Goal: Task Accomplishment & Management: Manage account settings

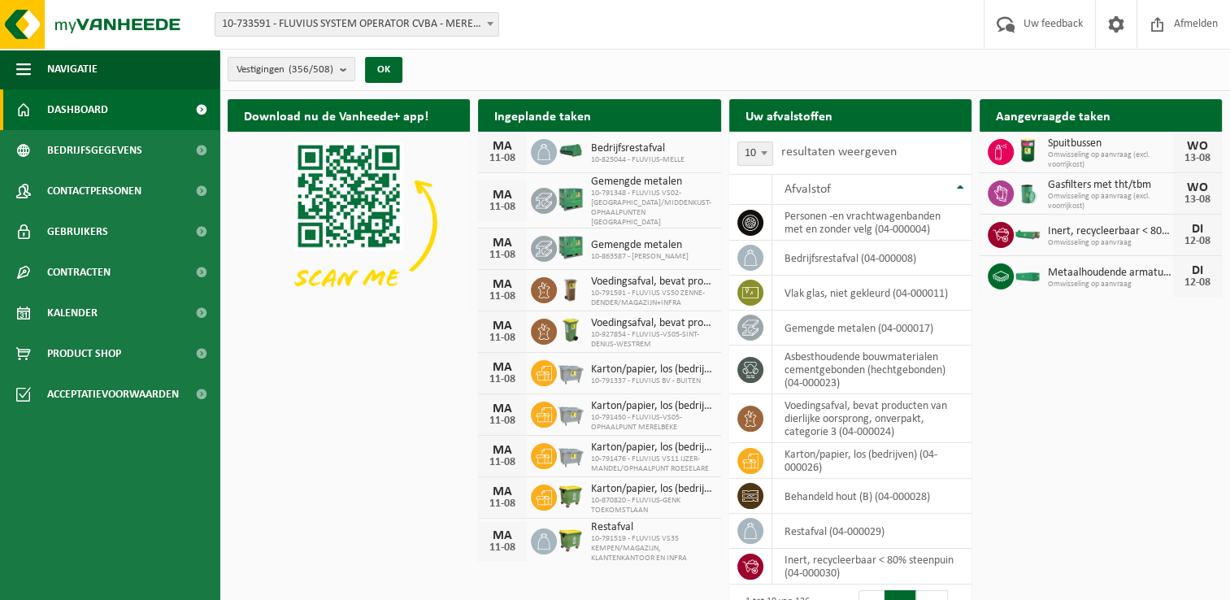
click at [487, 23] on b at bounding box center [490, 24] width 7 height 4
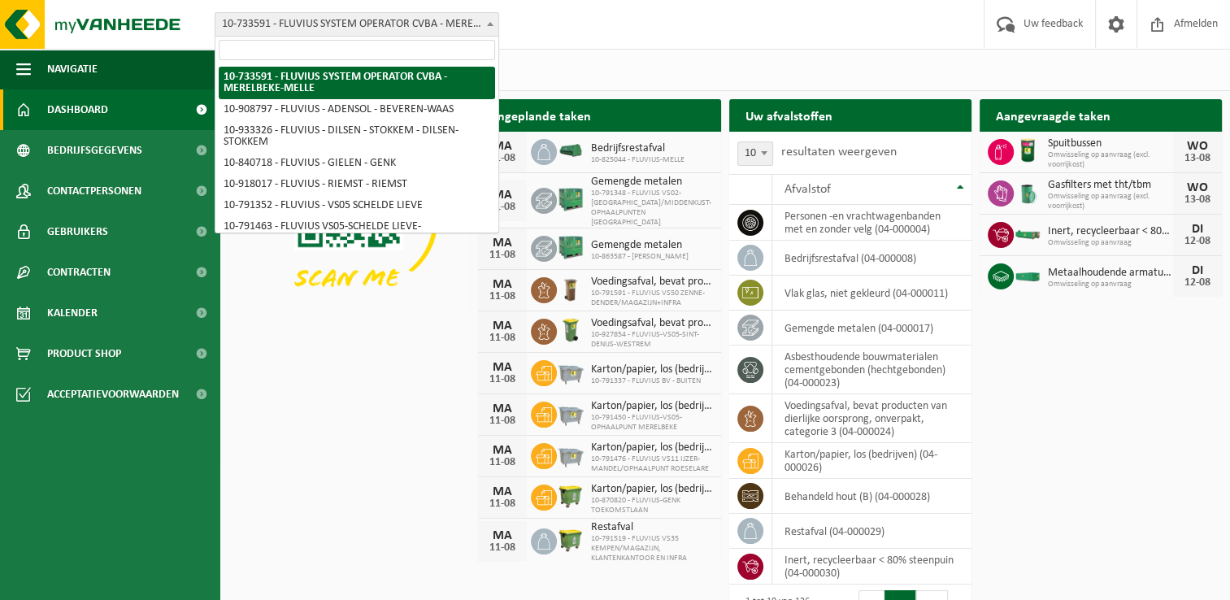
click at [351, 50] on input "search" at bounding box center [357, 50] width 276 height 20
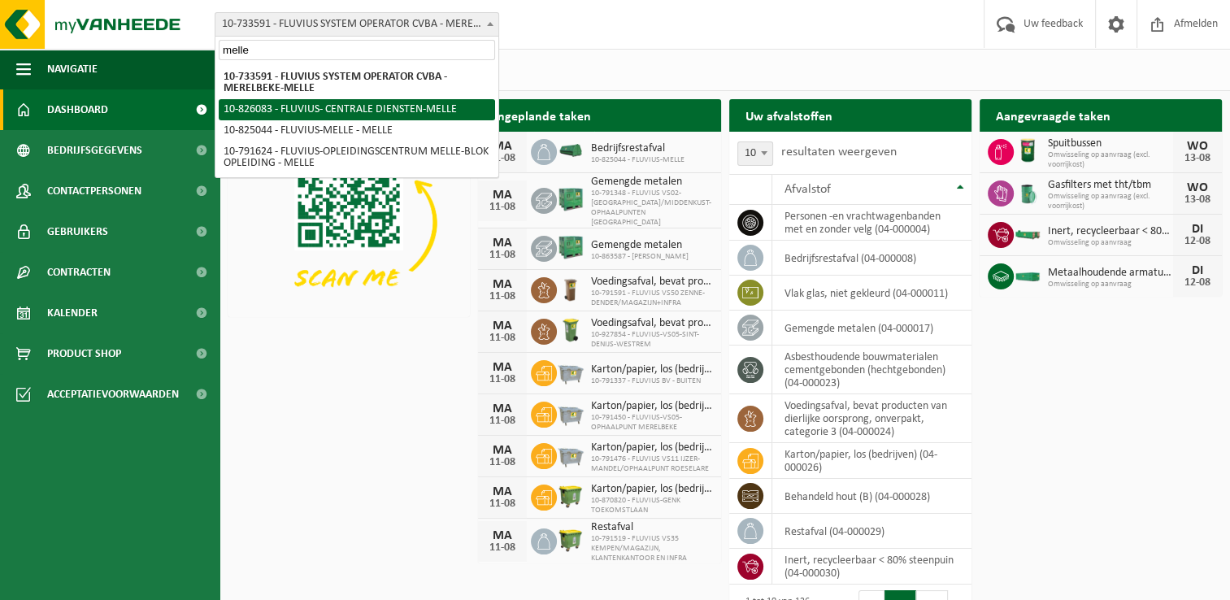
type input "melle"
select select "85545"
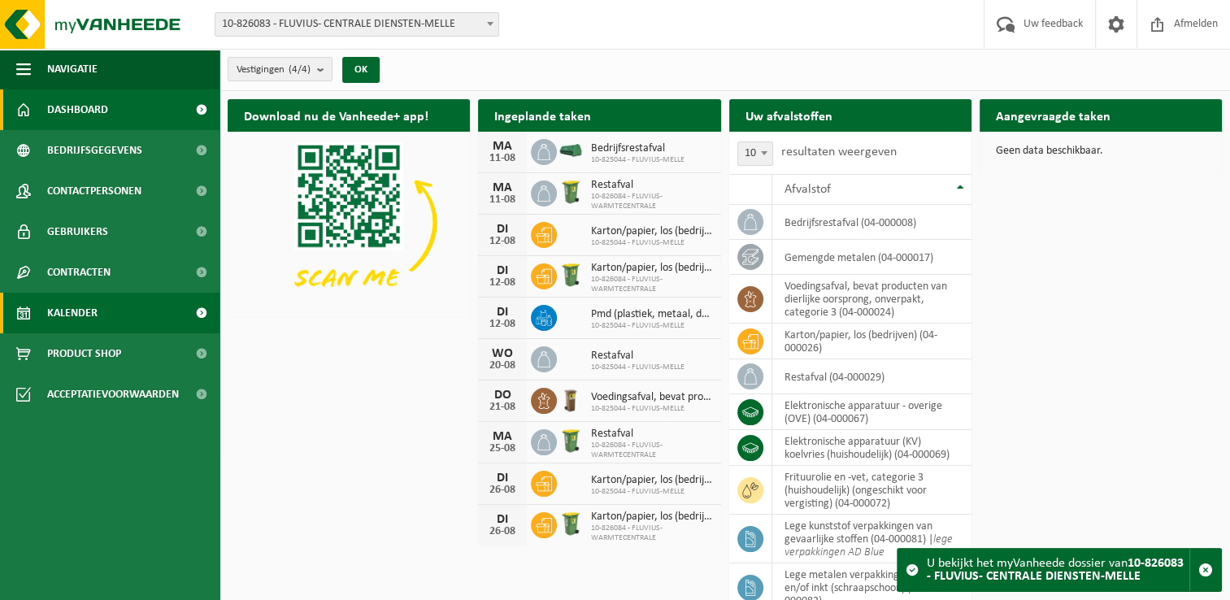
click at [91, 311] on span "Kalender" at bounding box center [72, 313] width 50 height 41
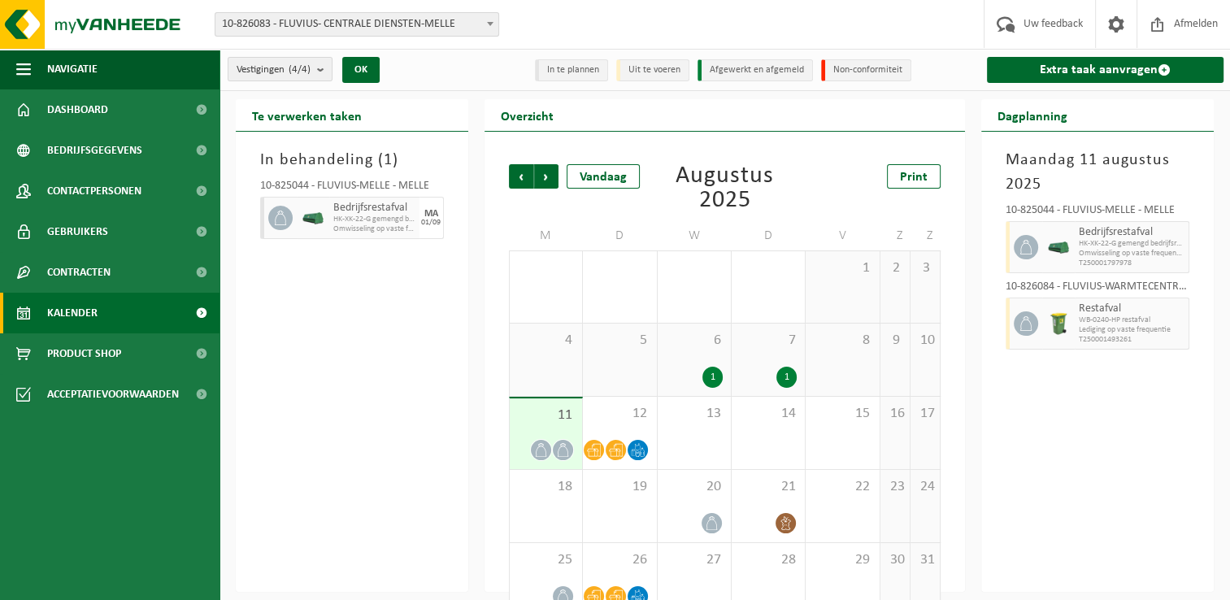
click at [789, 376] on div "1" at bounding box center [787, 377] width 20 height 21
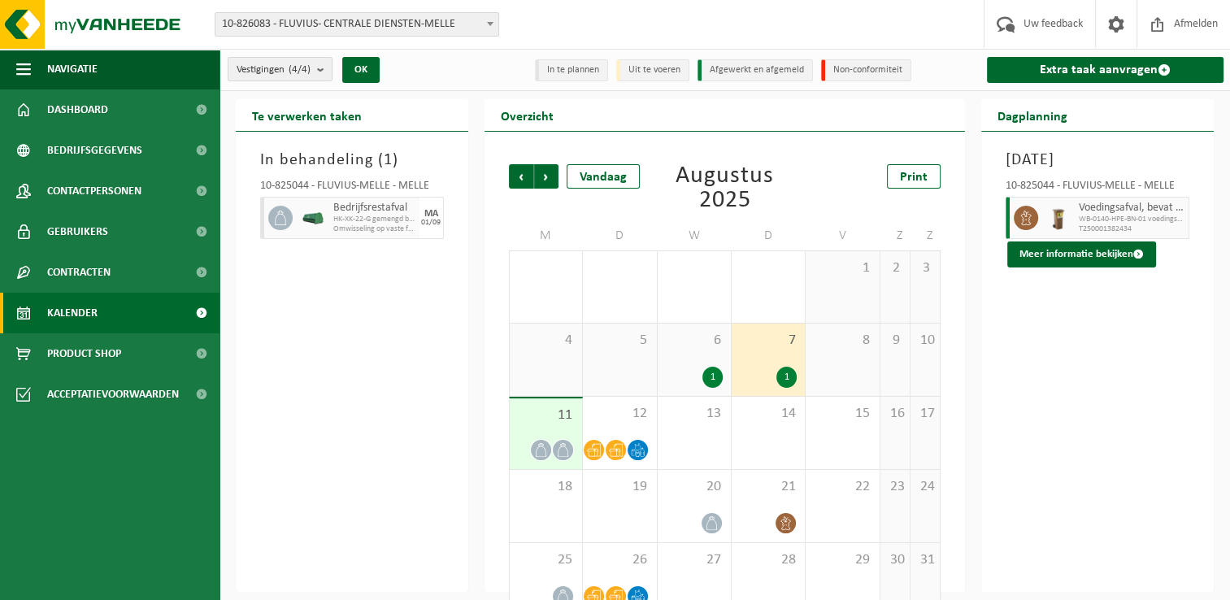
click at [1121, 224] on span "WB-0140-HPE-BN-01 voedingsafval, bevat prod van dierl oorspr" at bounding box center [1132, 220] width 106 height 10
click at [711, 382] on div "1" at bounding box center [713, 377] width 20 height 21
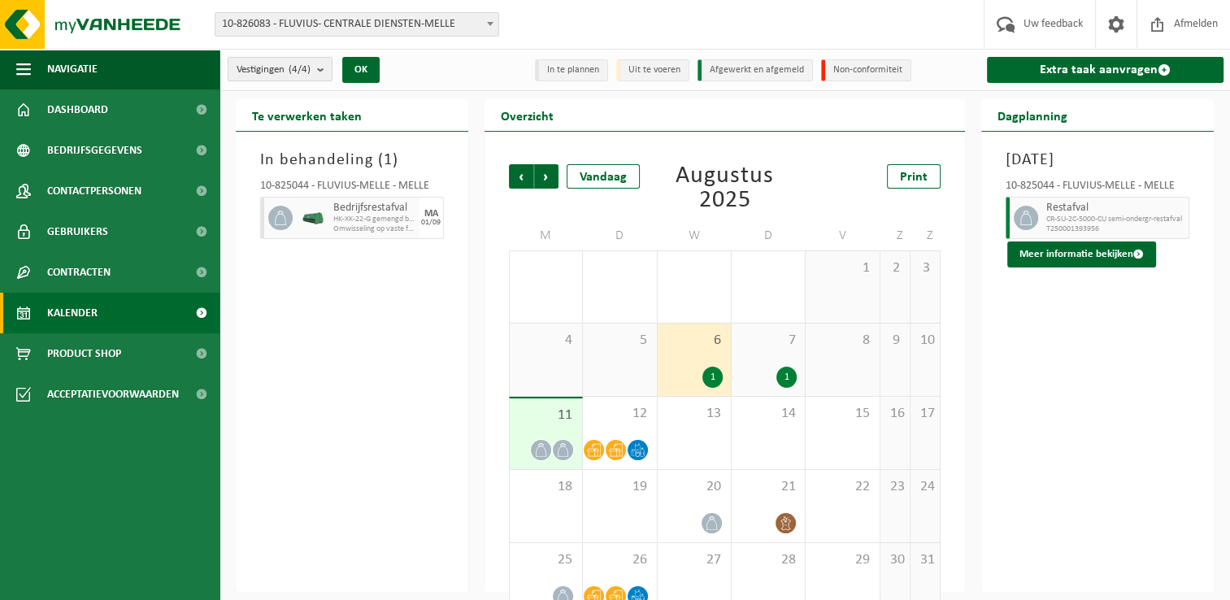
click at [794, 378] on div "1" at bounding box center [787, 377] width 20 height 21
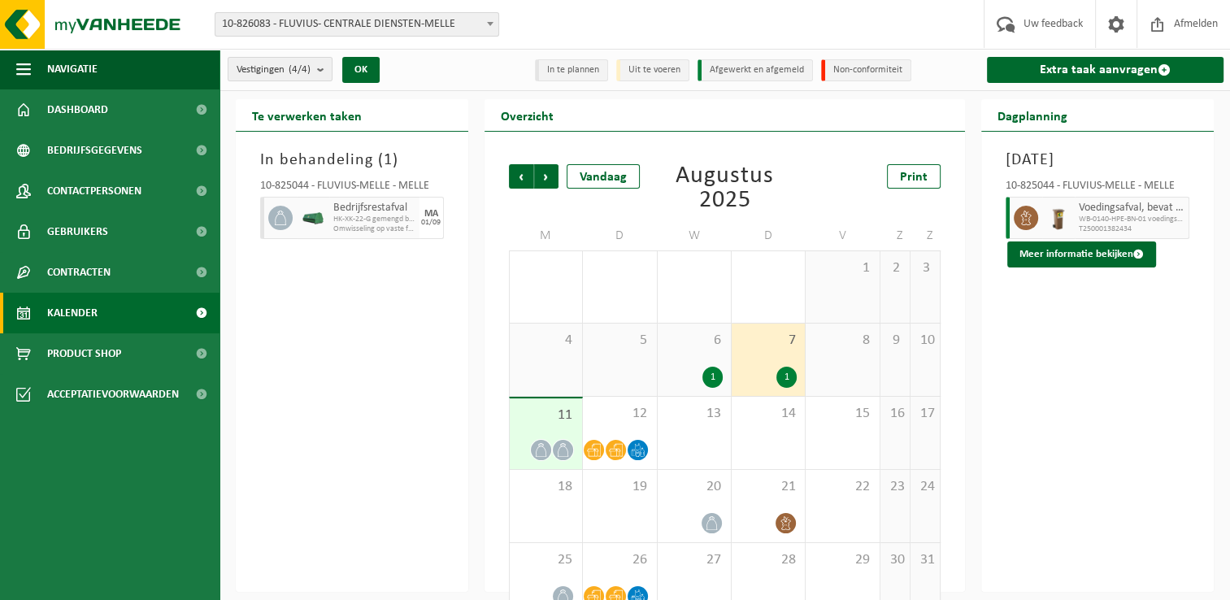
click at [786, 381] on div "1" at bounding box center [787, 377] width 20 height 21
click at [1088, 268] on button "Meer informatie bekijken" at bounding box center [1081, 255] width 149 height 26
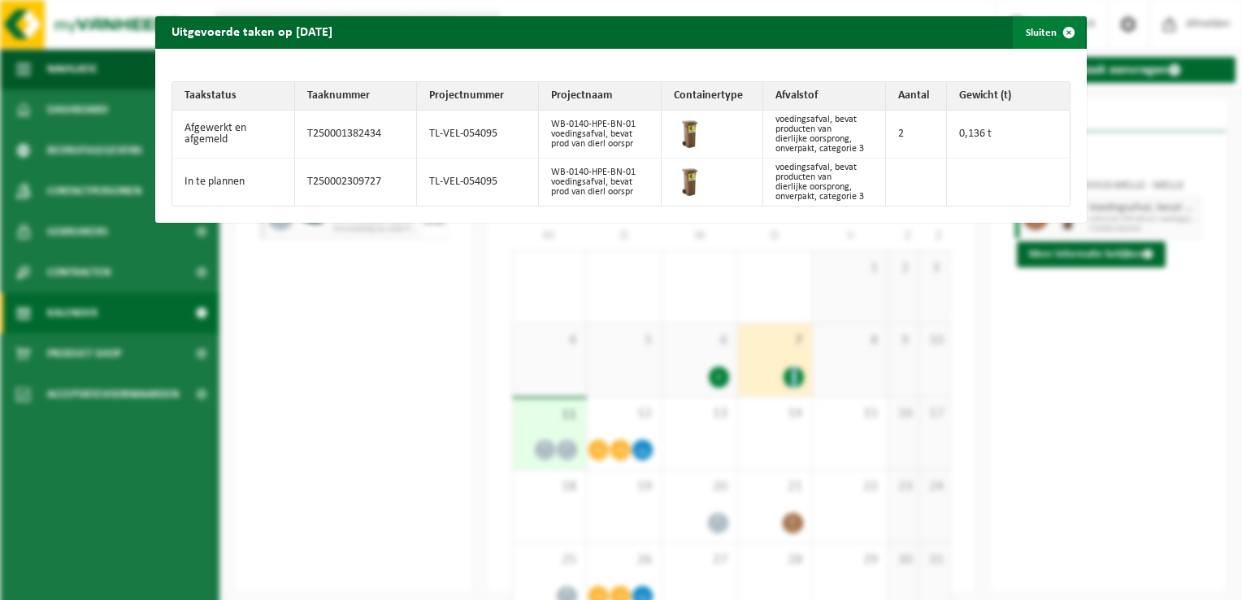
click at [1057, 33] on span "button" at bounding box center [1069, 32] width 33 height 33
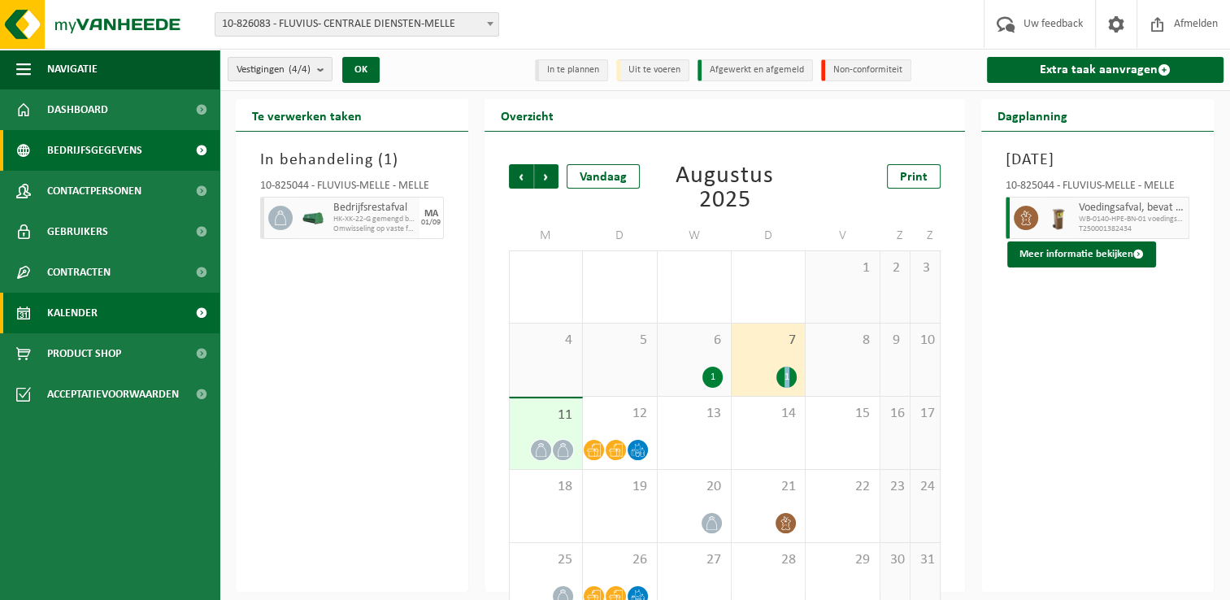
click at [98, 147] on span "Bedrijfsgegevens" at bounding box center [94, 150] width 95 height 41
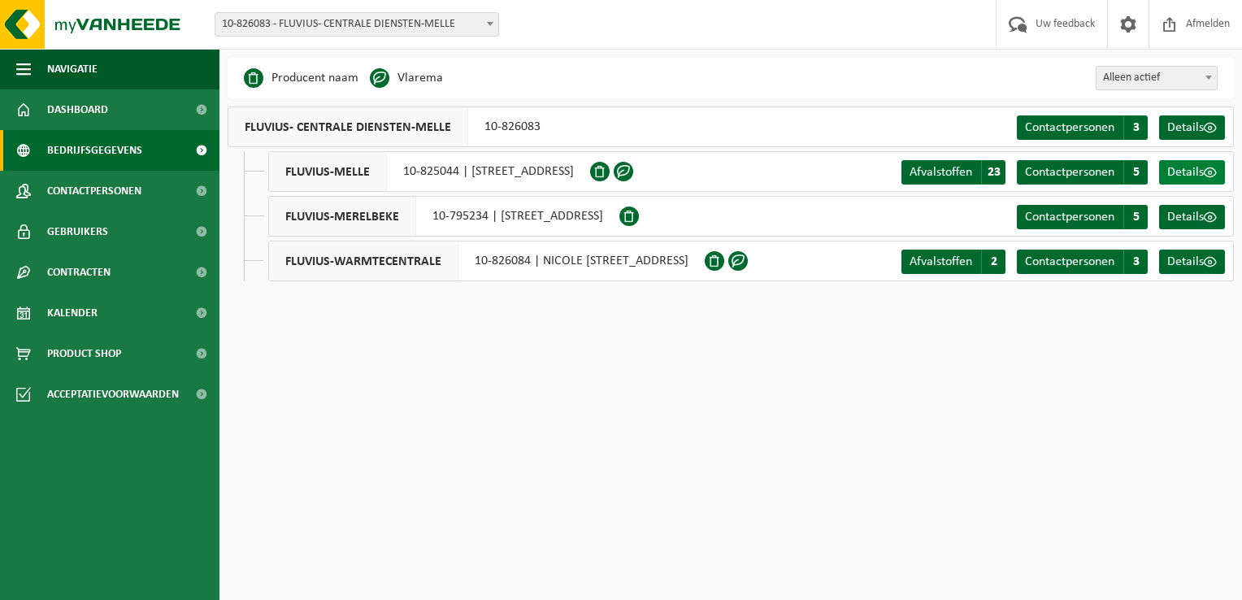
click at [1210, 172] on span at bounding box center [1210, 172] width 13 height 13
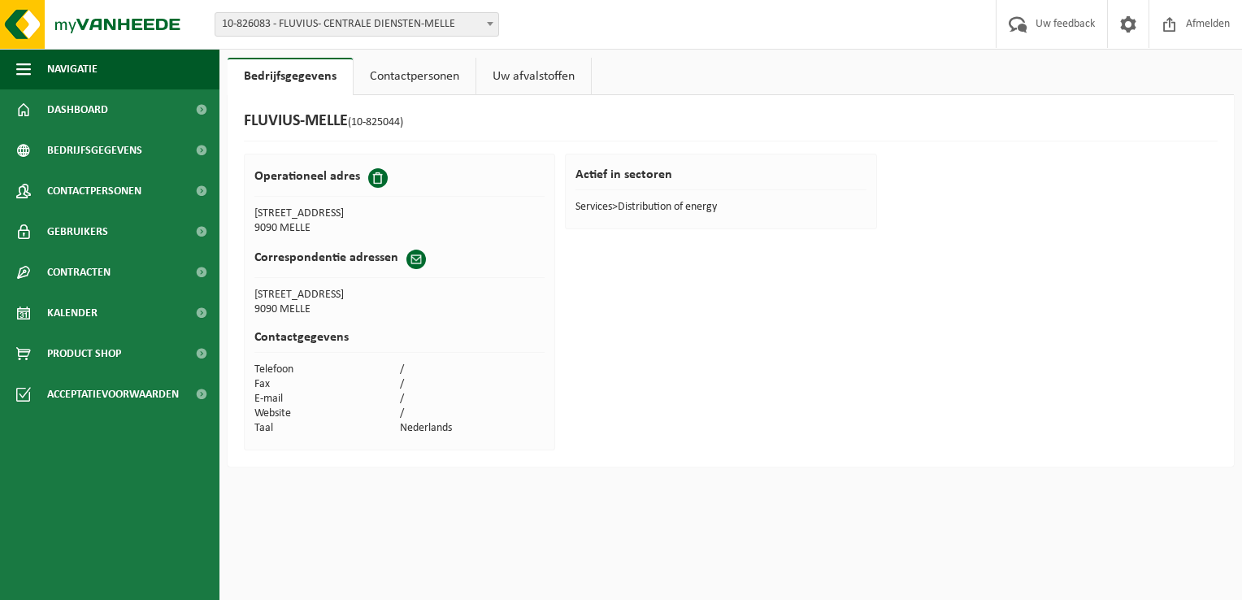
click at [403, 73] on link "Contactpersonen" at bounding box center [415, 76] width 122 height 37
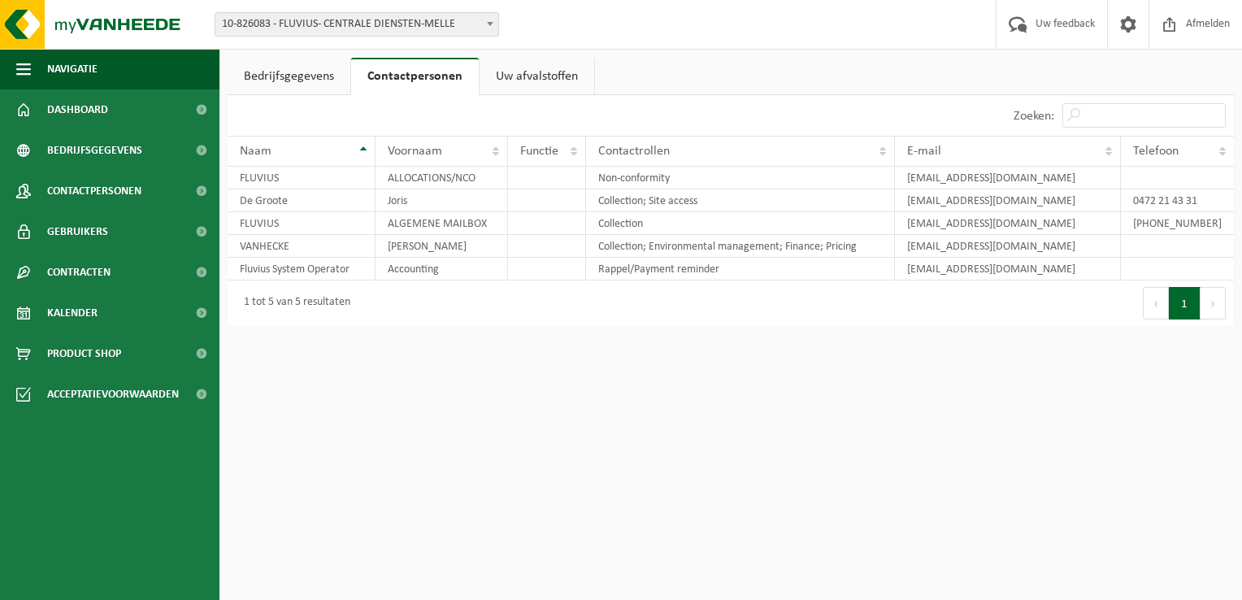
click at [522, 76] on link "Uw afvalstoffen" at bounding box center [537, 76] width 115 height 37
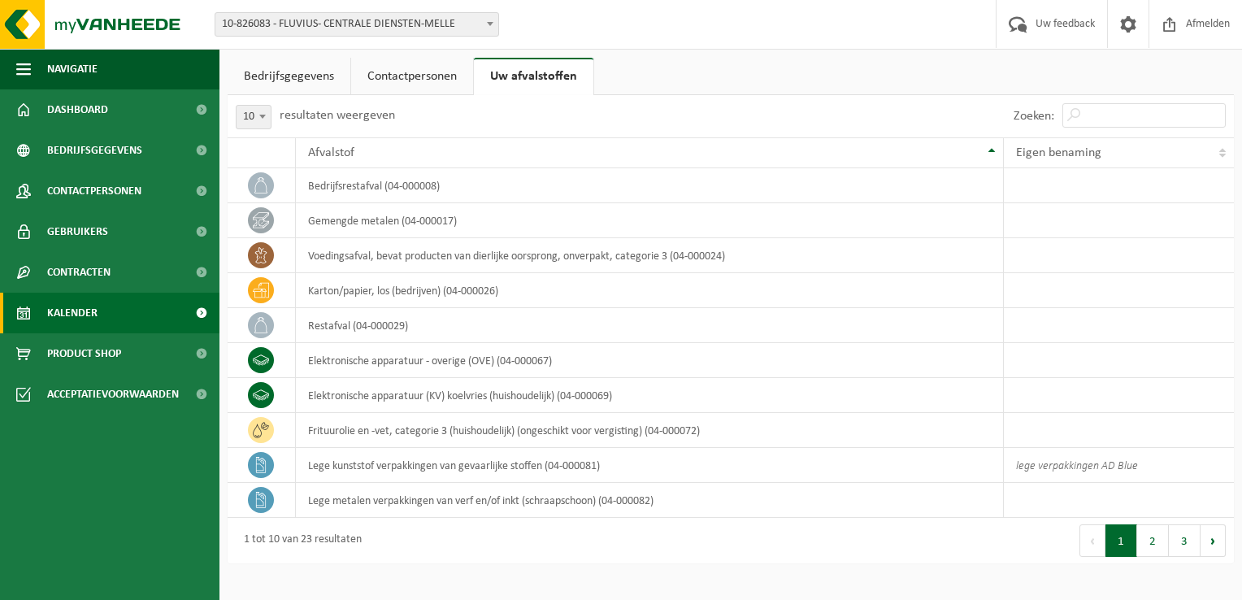
click at [82, 311] on span "Kalender" at bounding box center [72, 313] width 50 height 41
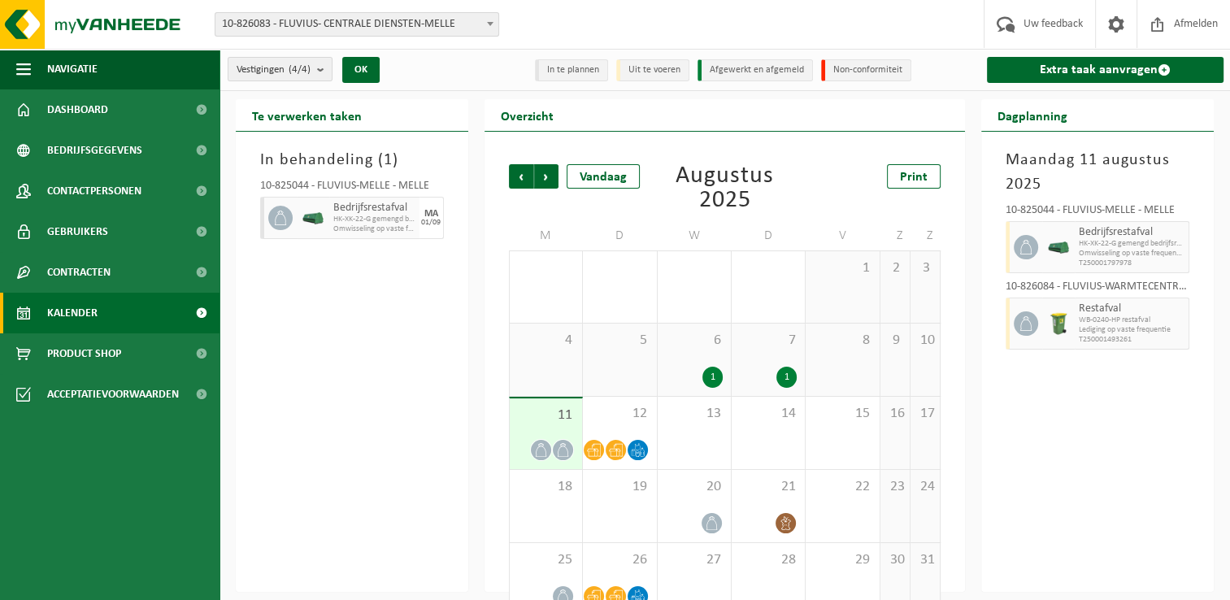
click at [783, 372] on div "1" at bounding box center [787, 377] width 20 height 21
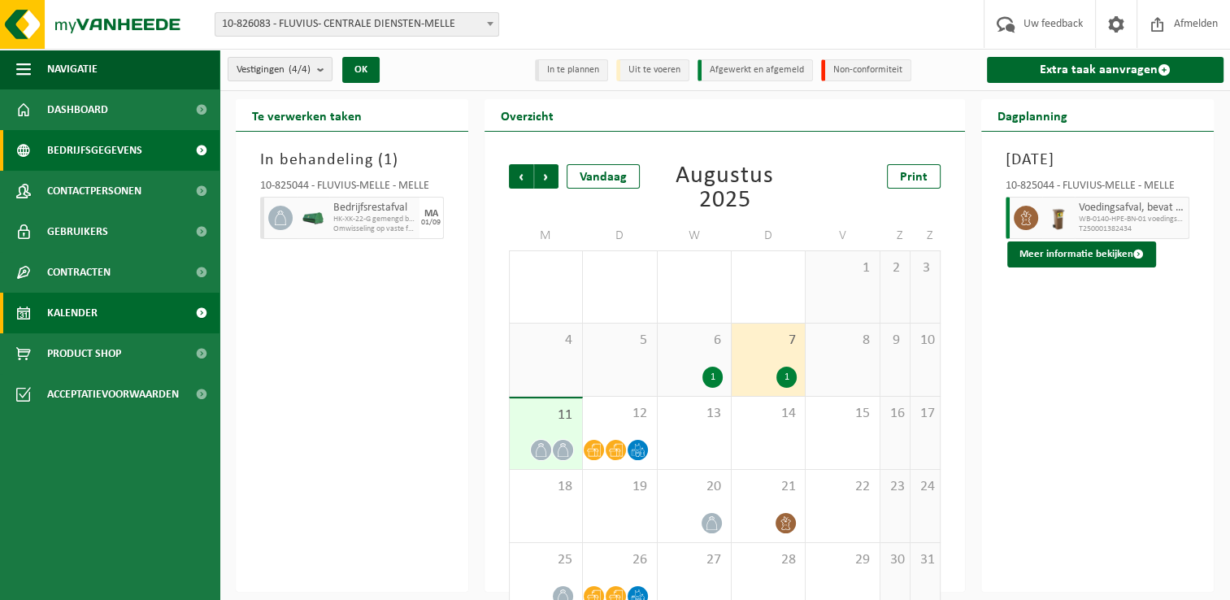
click at [116, 154] on span "Bedrijfsgegevens" at bounding box center [94, 150] width 95 height 41
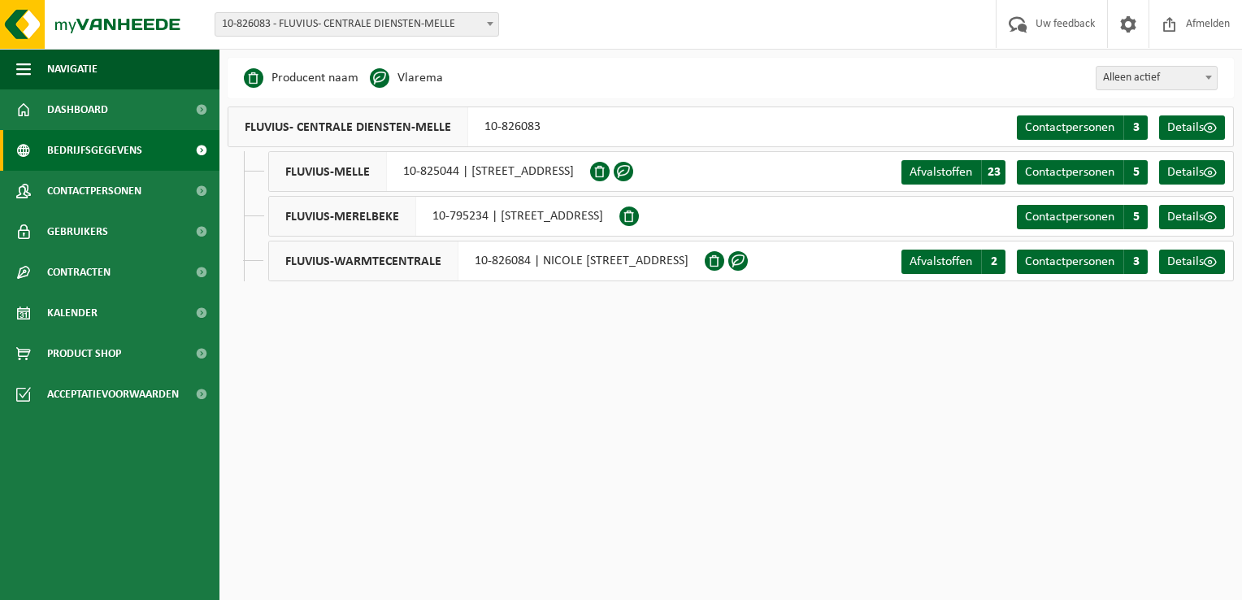
click at [490, 20] on span at bounding box center [490, 23] width 16 height 21
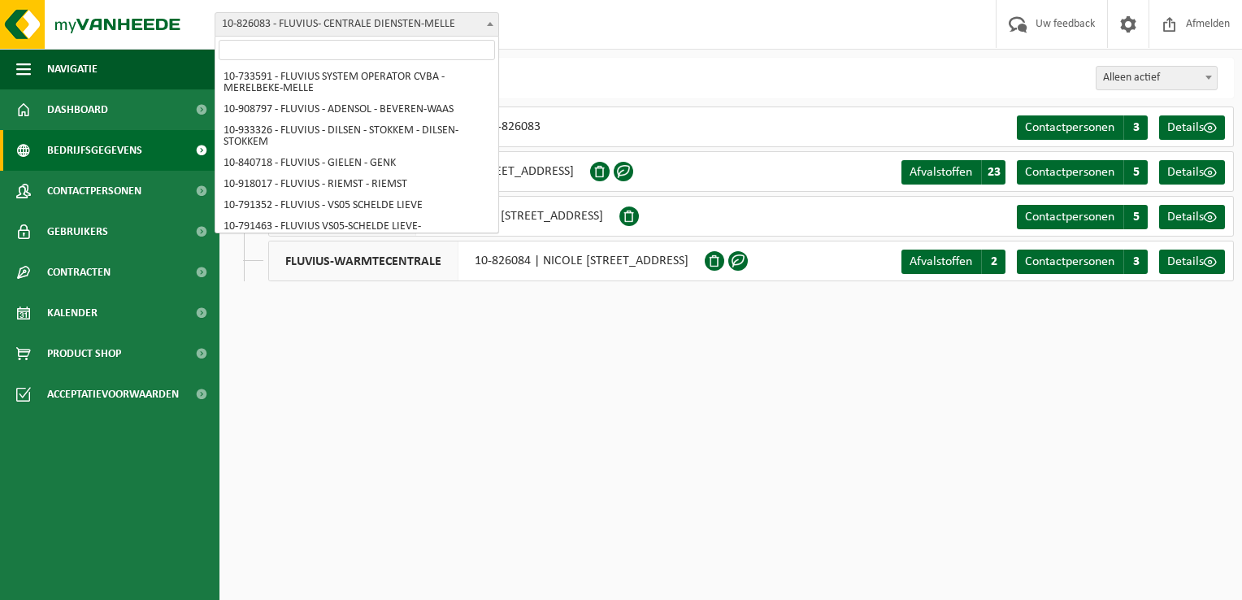
scroll to position [8414, 0]
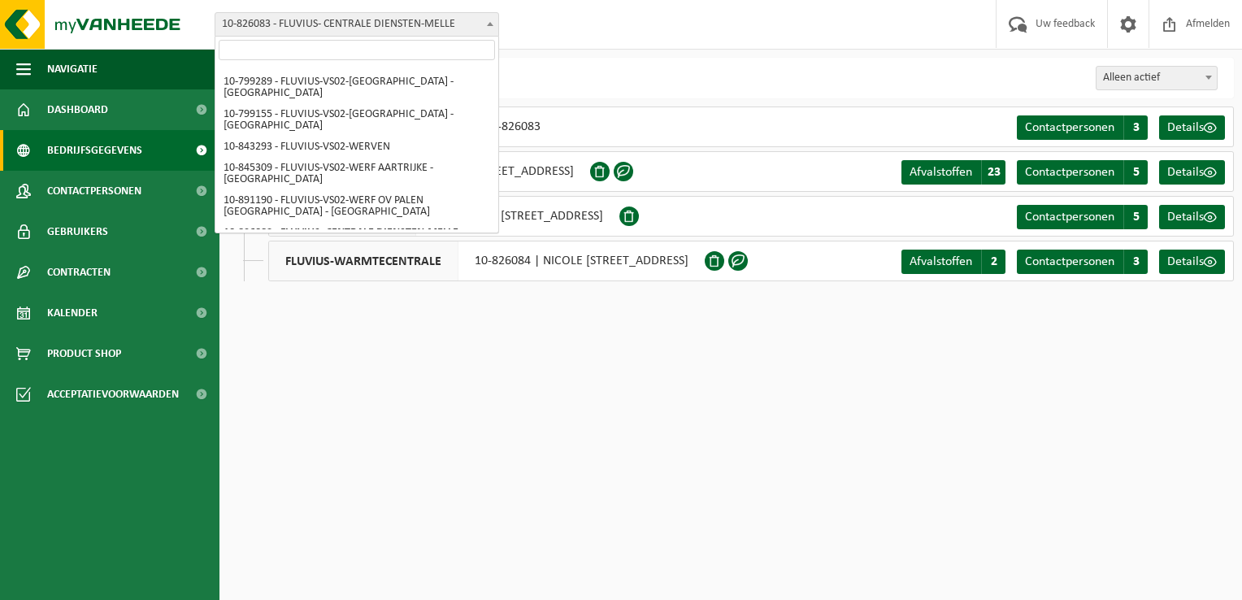
select select "85127"
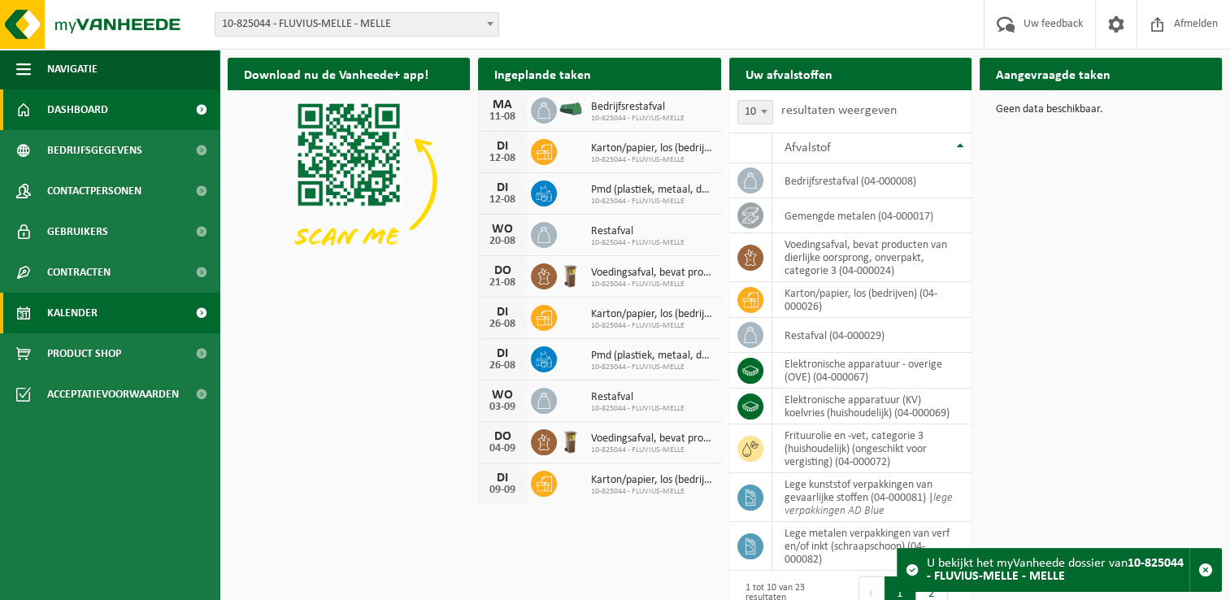
click at [95, 320] on span "Kalender" at bounding box center [72, 313] width 50 height 41
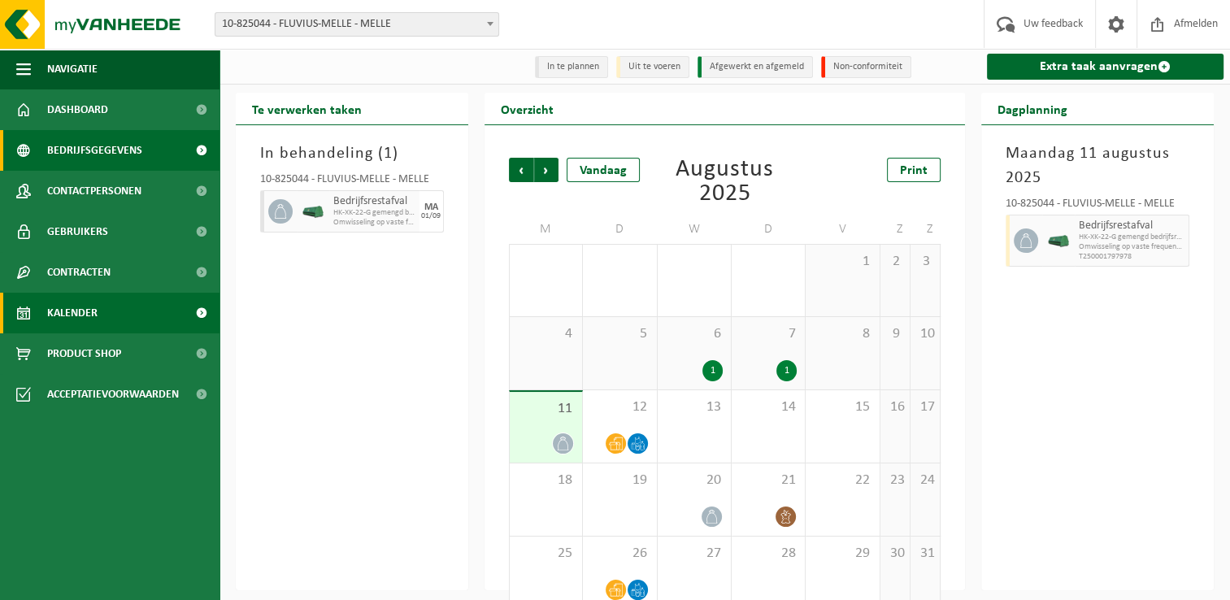
click at [85, 156] on span "Bedrijfsgegevens" at bounding box center [94, 150] width 95 height 41
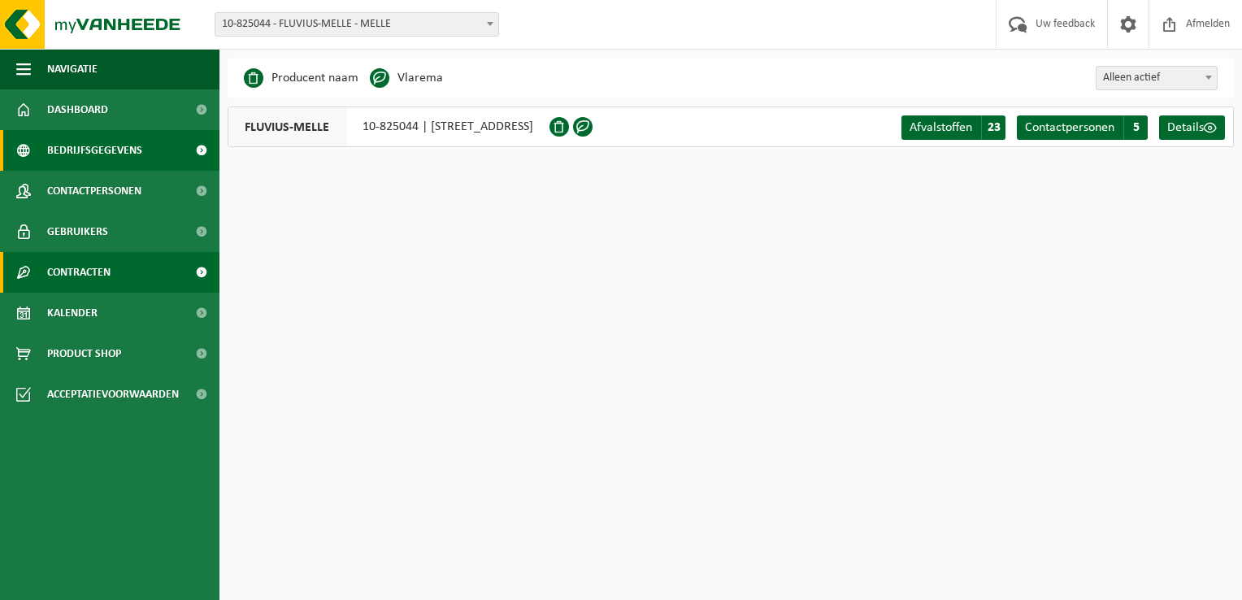
click at [79, 275] on span "Contracten" at bounding box center [78, 272] width 63 height 41
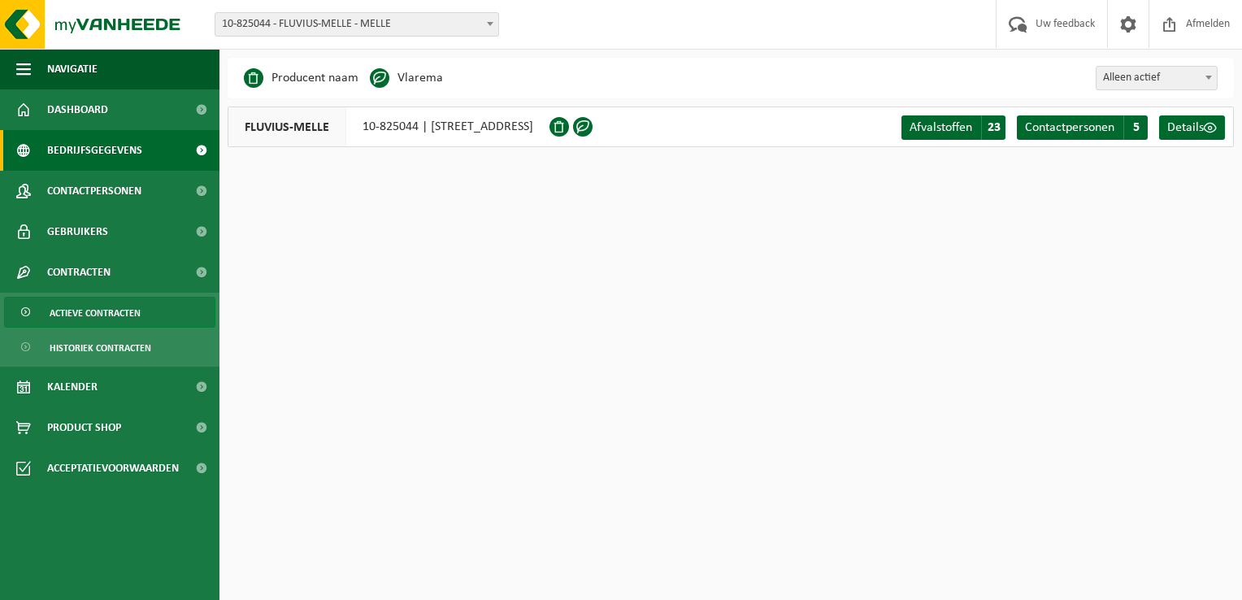
click at [103, 316] on span "Actieve contracten" at bounding box center [95, 313] width 91 height 31
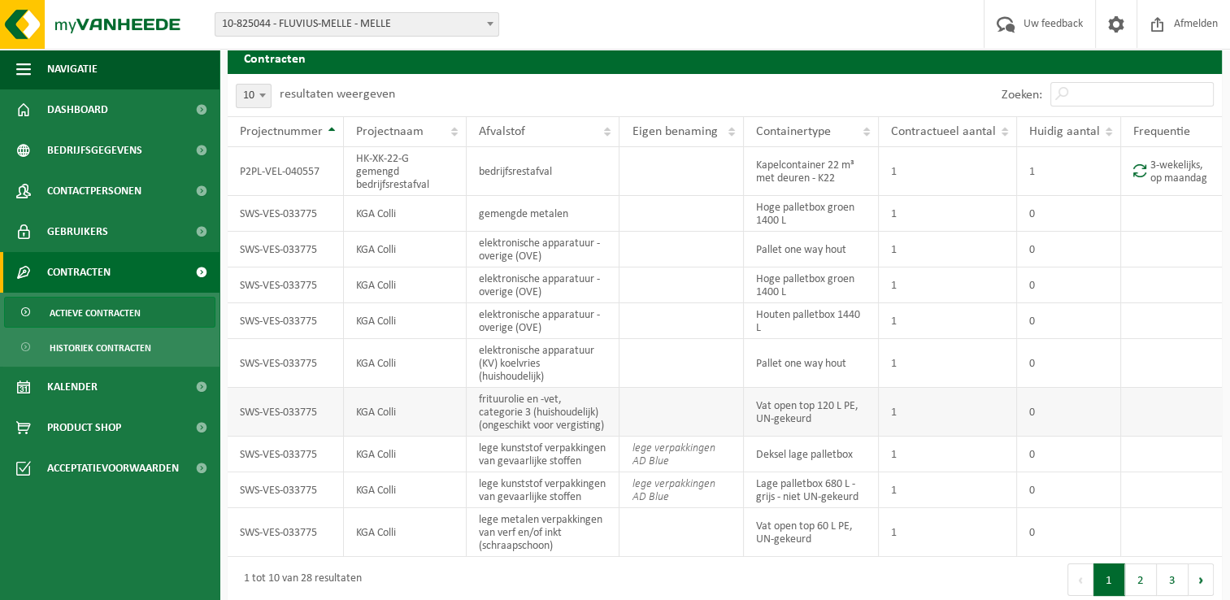
scroll to position [24, 0]
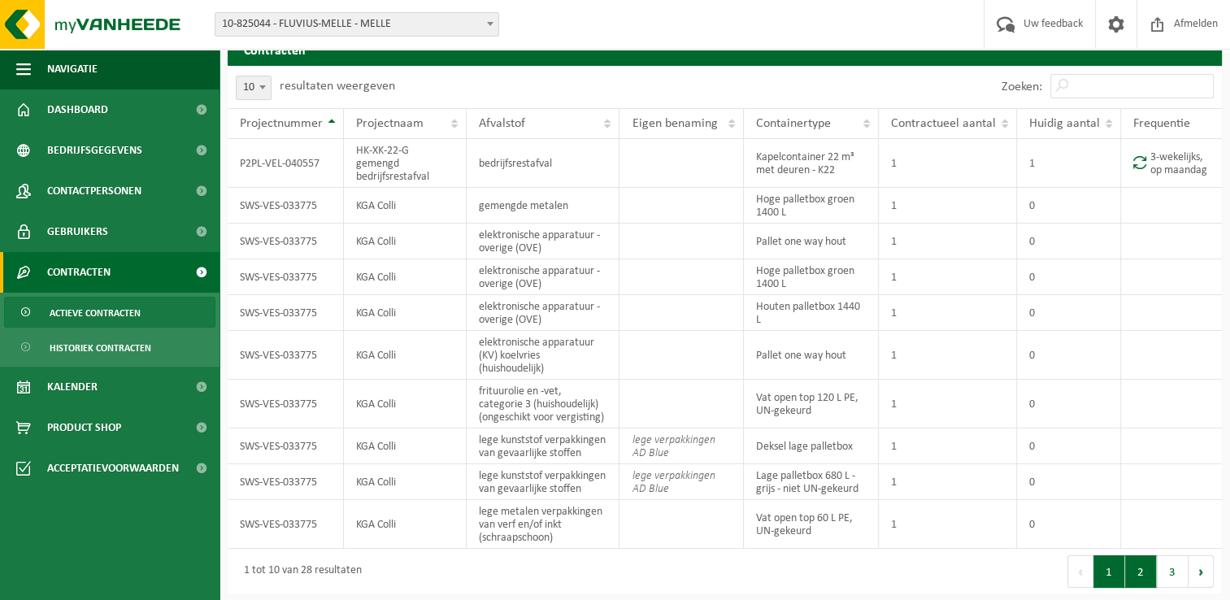
click at [1145, 565] on button "2" at bounding box center [1141, 571] width 32 height 33
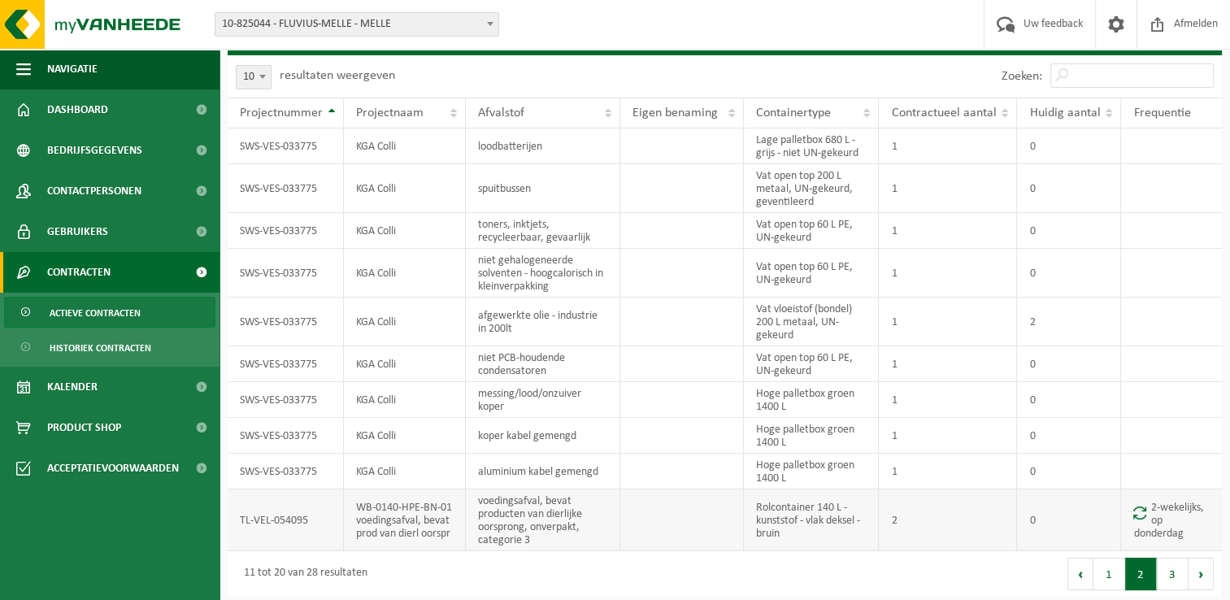
scroll to position [37, 0]
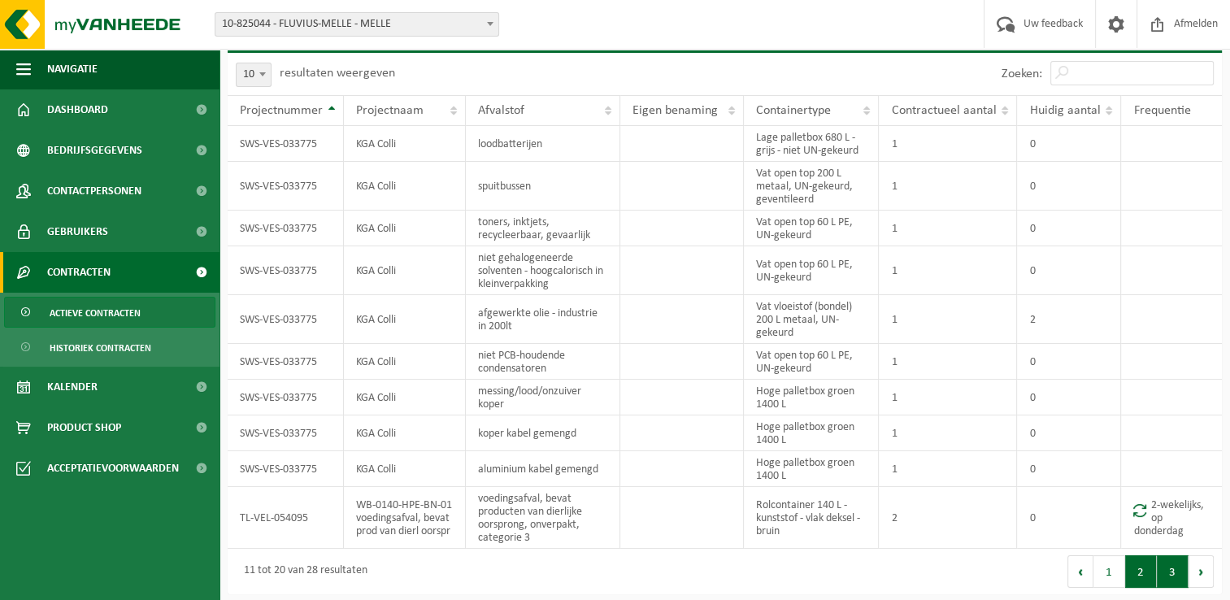
click at [1167, 568] on button "3" at bounding box center [1173, 571] width 32 height 33
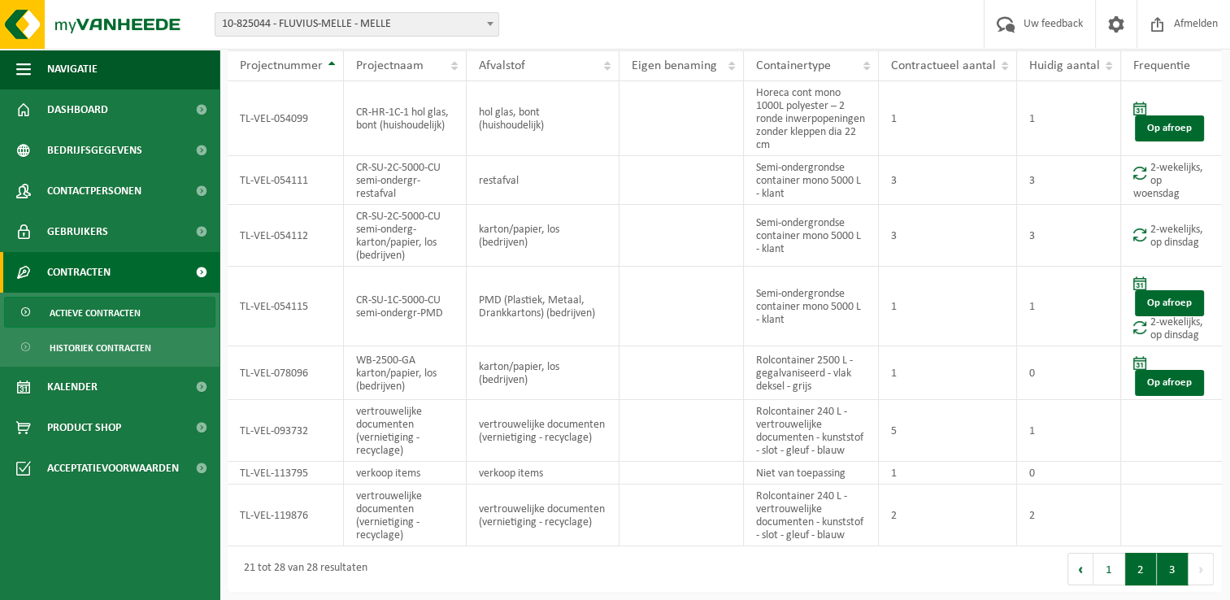
click at [1135, 574] on button "2" at bounding box center [1141, 569] width 32 height 33
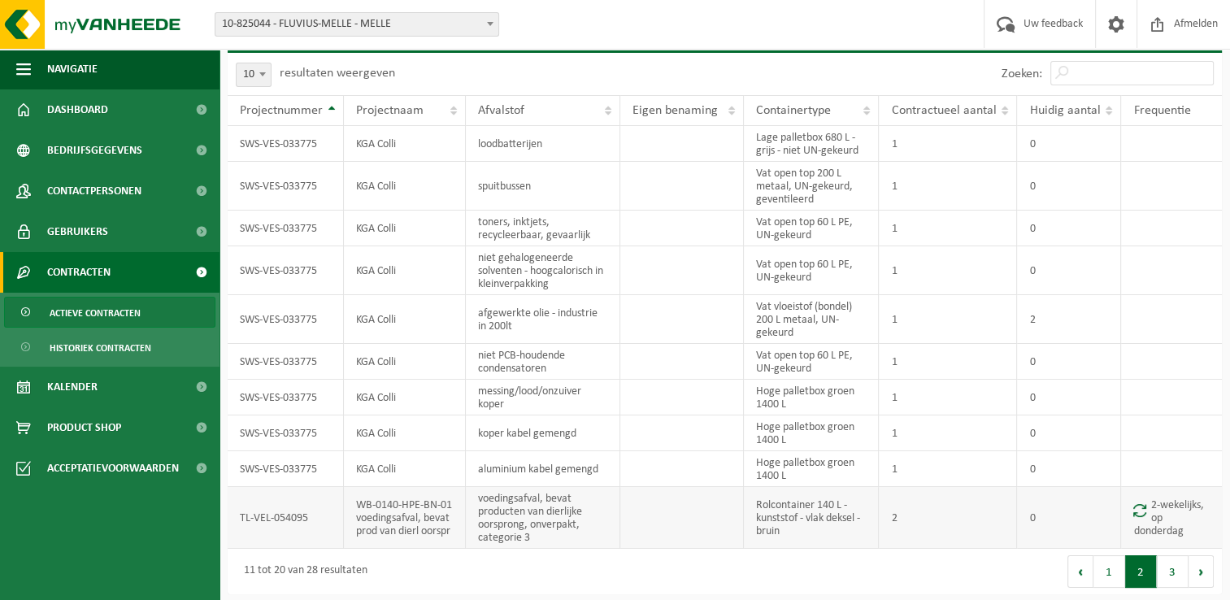
click at [266, 497] on td "TL-VEL-054095" at bounding box center [286, 518] width 116 height 62
